Goal: Task Accomplishment & Management: Complete application form

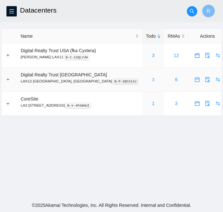
click at [152, 79] on link "3" at bounding box center [153, 79] width 3 height 5
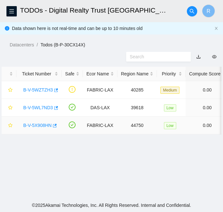
click at [36, 127] on link "B-V-5X908HN" at bounding box center [37, 125] width 28 height 5
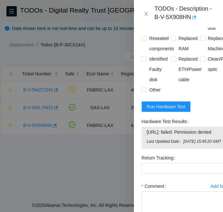
scroll to position [388, 0]
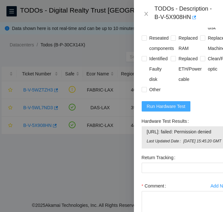
click at [176, 110] on span "Run Hardware Test" at bounding box center [166, 106] width 39 height 7
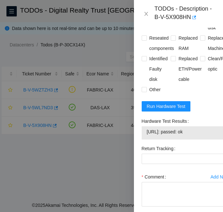
click at [20, 153] on div at bounding box center [111, 106] width 223 height 212
click at [143, 23] on label "Rebooted" at bounding box center [157, 17] width 30 height 10
click at [143, 19] on input "Rebooted" at bounding box center [144, 17] width 5 height 5
checkbox input "true"
click at [171, 19] on input "Rescued" at bounding box center [173, 17] width 5 height 5
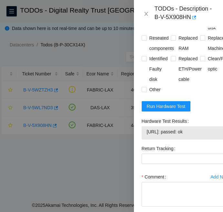
checkbox input "true"
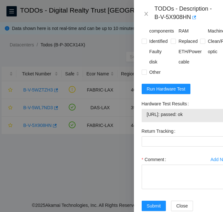
scroll to position [430, 0]
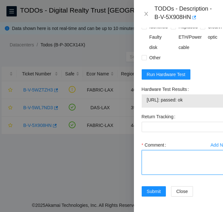
click at [157, 166] on textarea "Comment" at bounding box center [186, 162] width 88 height 25
paste textarea "B-V-5X908HN FABRIC-LAX Low 0 0% C3.02.F11 04 [TECHNICAL_ID] CT-4211216-00027 -C…"
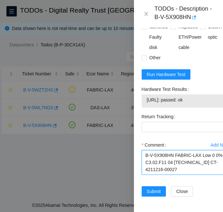
scroll to position [211, 0]
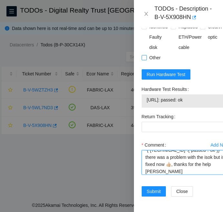
type textarea "B-V-5X908HN FABRIC-LAX Low 0 0% C3.02.F11 04 [TECHNICAL_ID] CT-4211216-00027 -C…"
click at [145, 60] on input "Other" at bounding box center [144, 57] width 5 height 5
checkbox input "true"
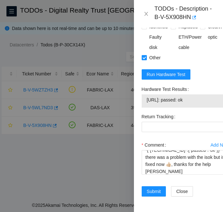
scroll to position [449, 0]
click at [147, 188] on span "Submit" at bounding box center [154, 191] width 14 height 7
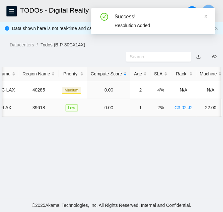
scroll to position [0, 0]
